Goal: Find specific page/section: Find specific page/section

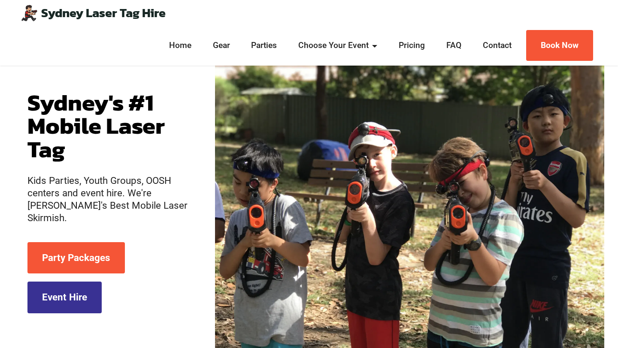
scroll to position [42, 0]
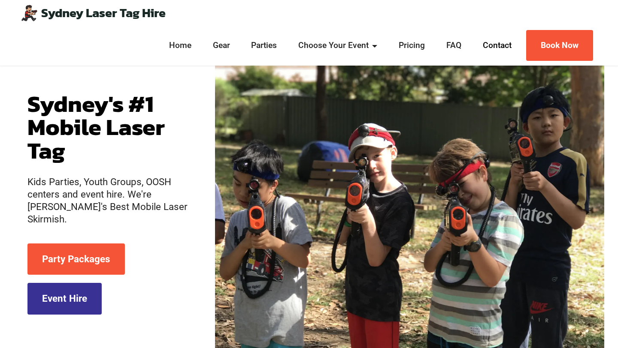
click at [502, 47] on link "Contact" at bounding box center [497, 45] width 34 height 12
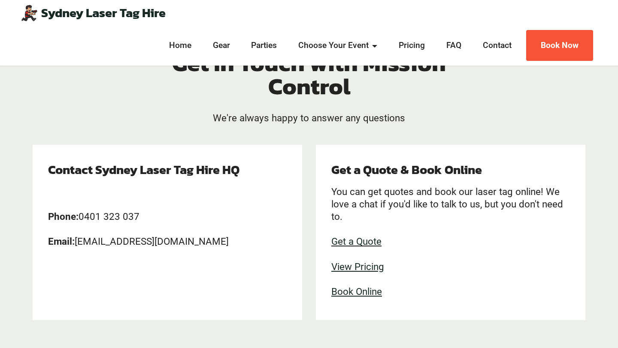
scroll to position [79, 0]
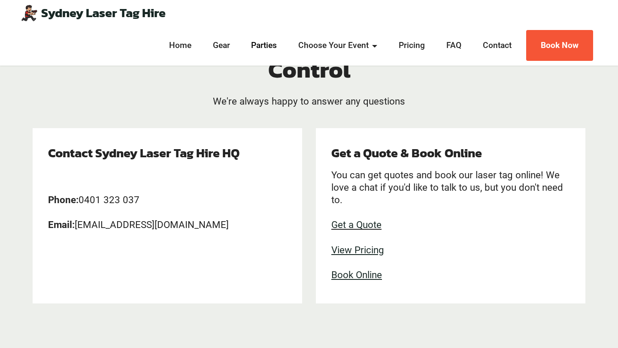
click at [266, 45] on link "Parties" at bounding box center [264, 45] width 31 height 12
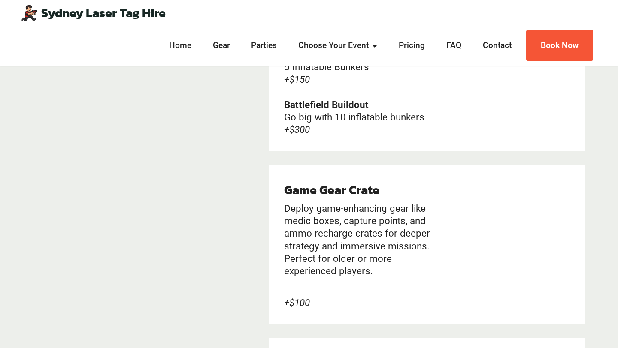
scroll to position [1752, 0]
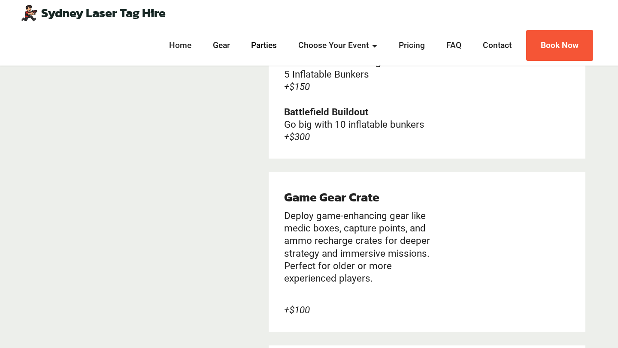
click at [265, 46] on link "Parties" at bounding box center [264, 45] width 31 height 12
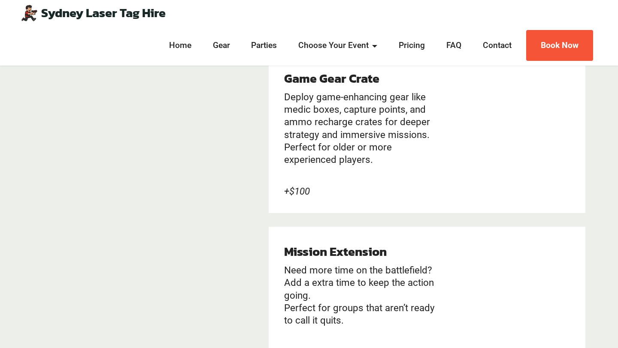
scroll to position [1869, 0]
